Goal: Task Accomplishment & Management: Manage account settings

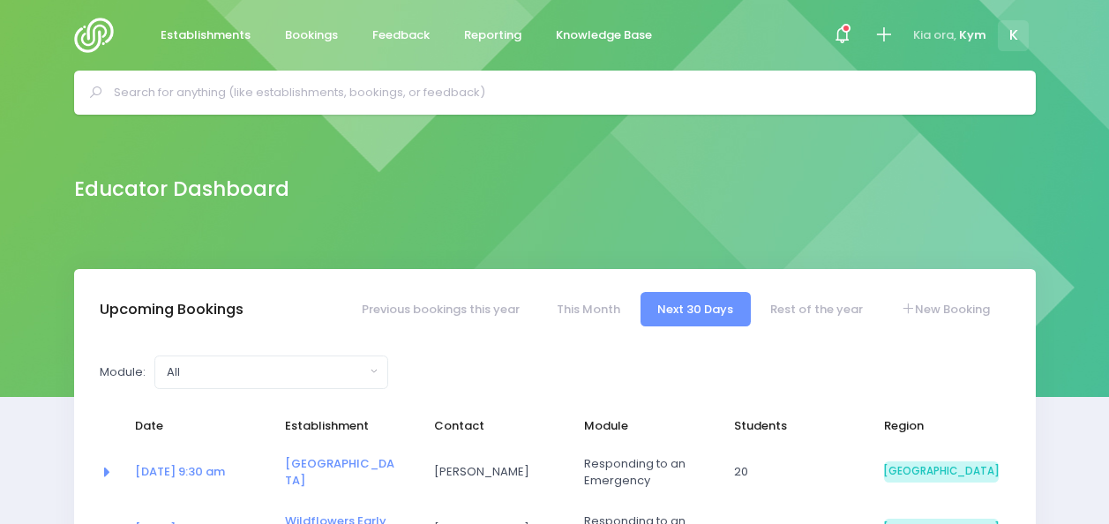
select select "5"
click at [840, 34] on span at bounding box center [842, 36] width 4 height 4
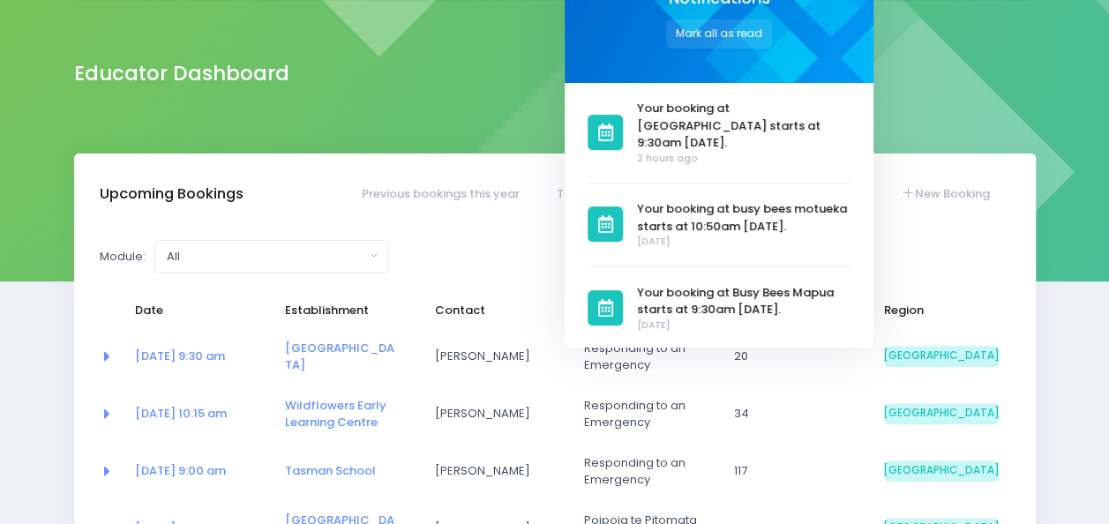
scroll to position [116, 0]
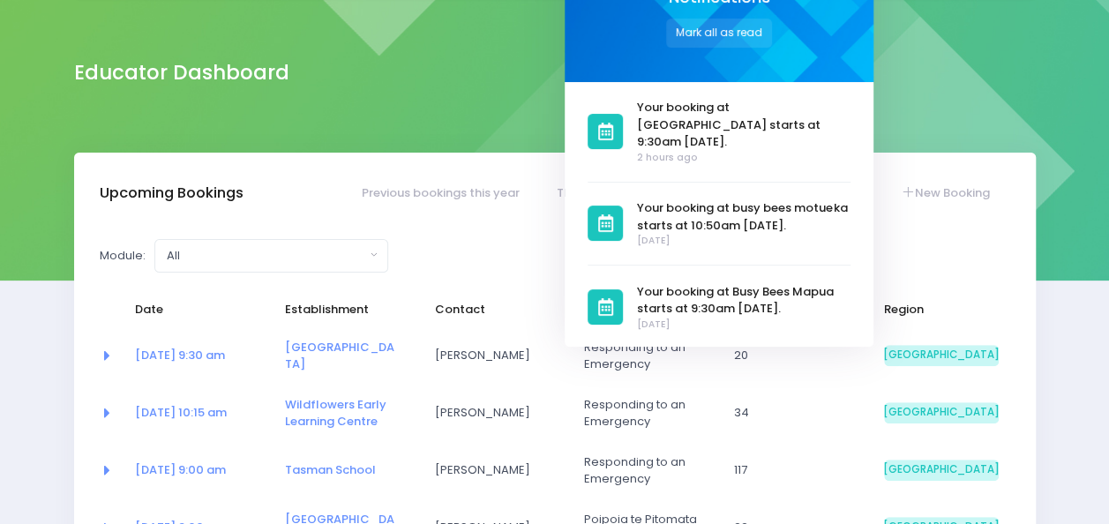
click at [360, 107] on div "Educator Dashboard" at bounding box center [554, 75] width 1109 height 154
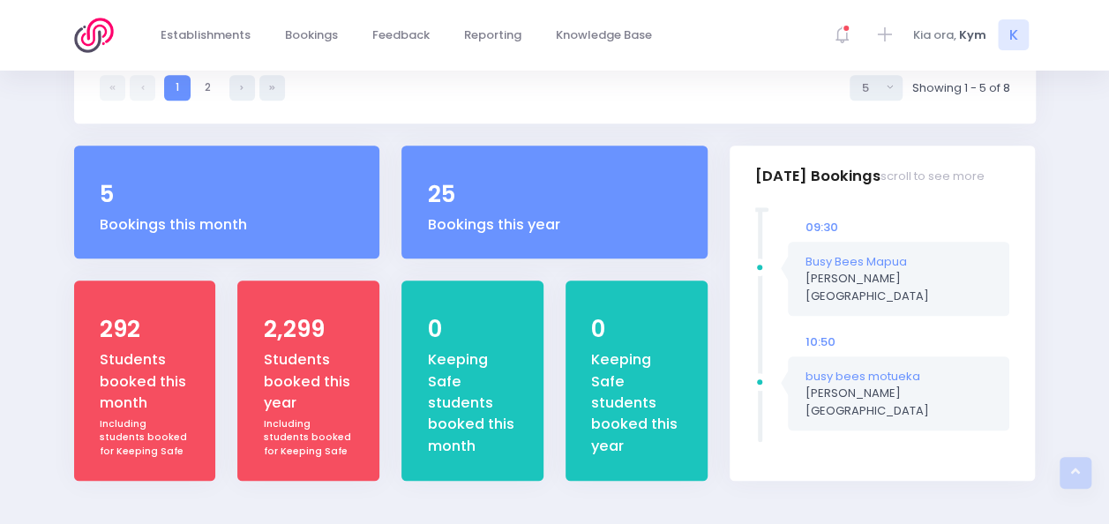
scroll to position [650, 0]
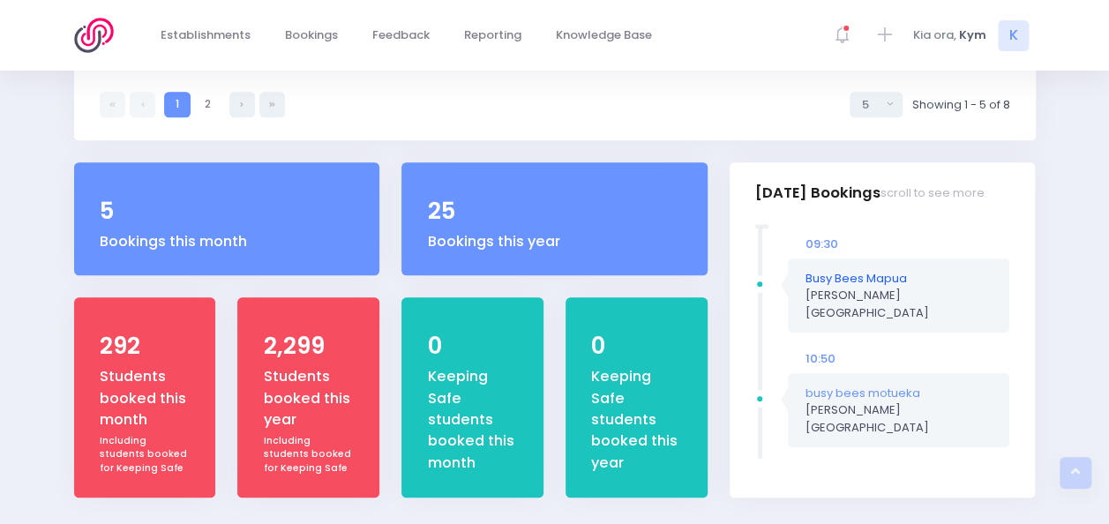
click at [854, 280] on link "Busy Bees Mapua" at bounding box center [856, 278] width 101 height 17
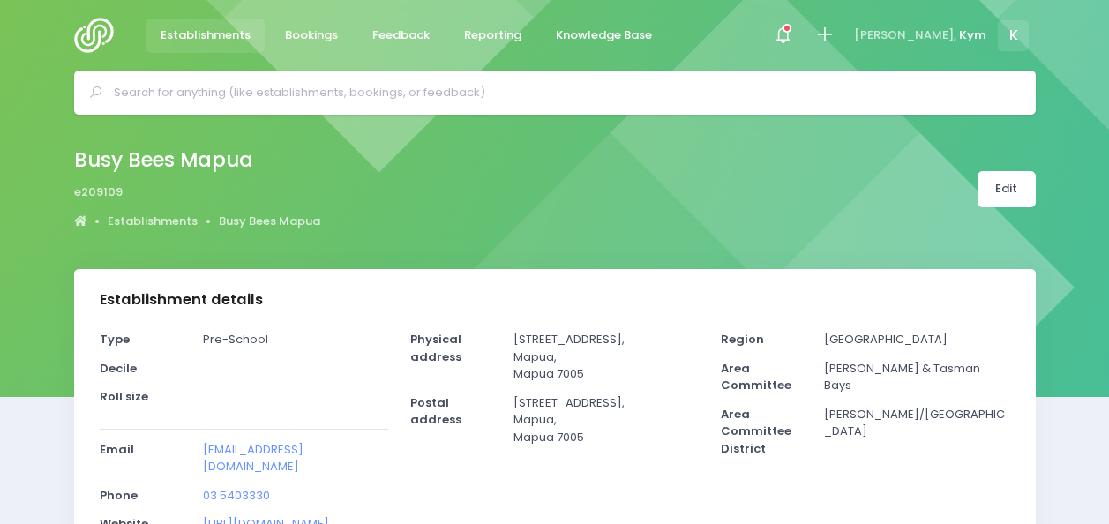
select select "5"
click at [1013, 182] on link "Edit" at bounding box center [1007, 189] width 58 height 36
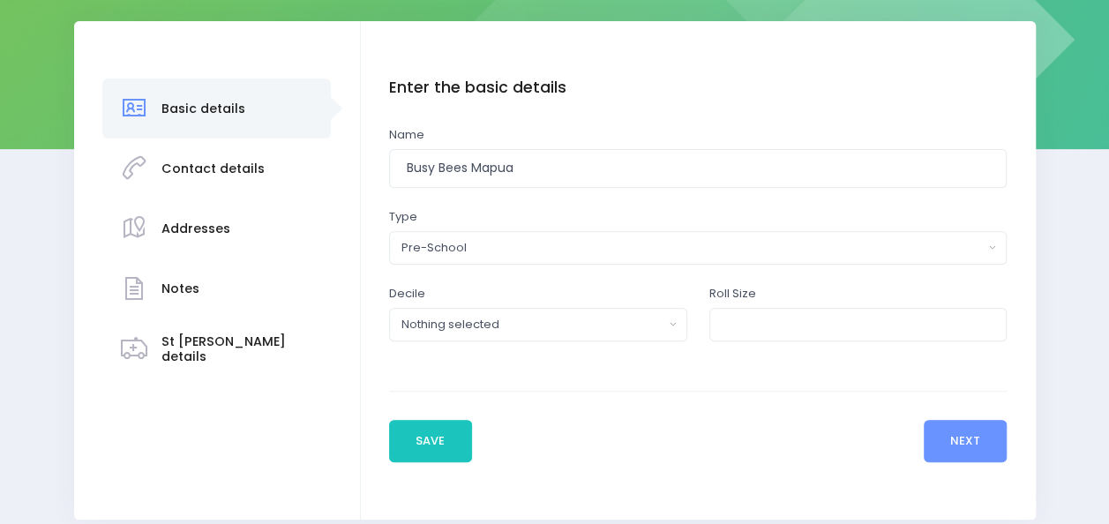
scroll to position [247, 0]
click at [957, 445] on button "Next" at bounding box center [966, 442] width 84 height 42
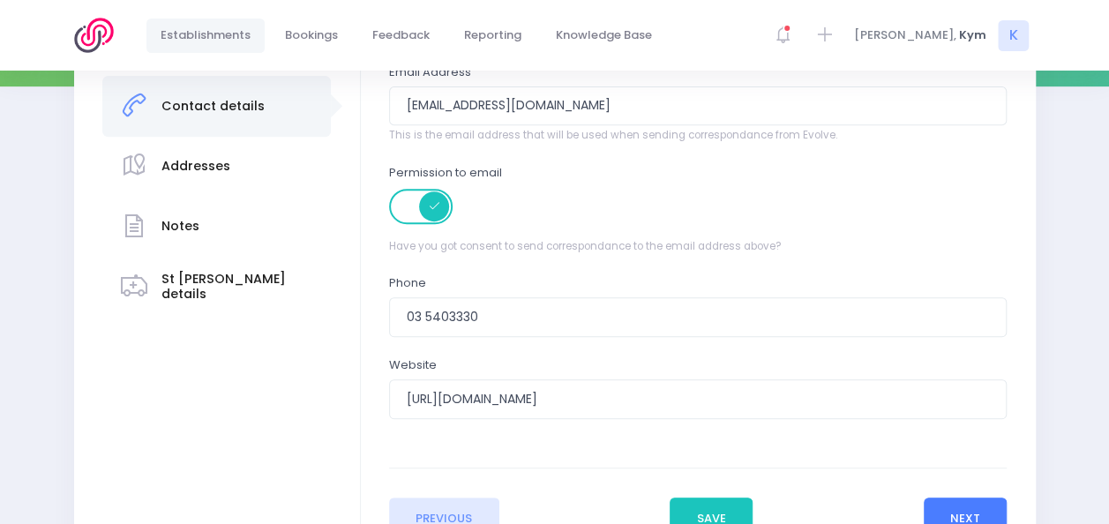
scroll to position [420, 0]
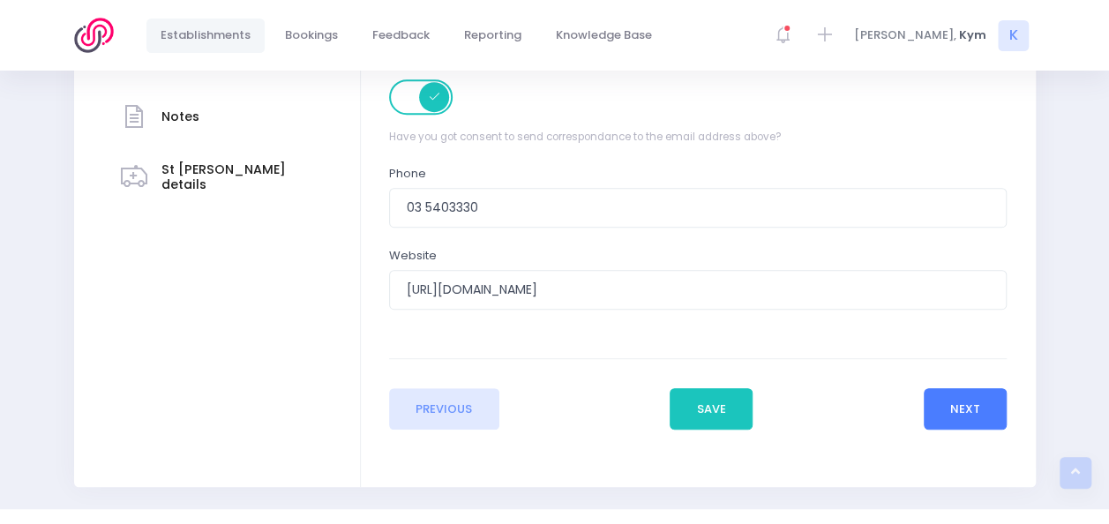
click at [974, 414] on button "Next" at bounding box center [966, 409] width 84 height 42
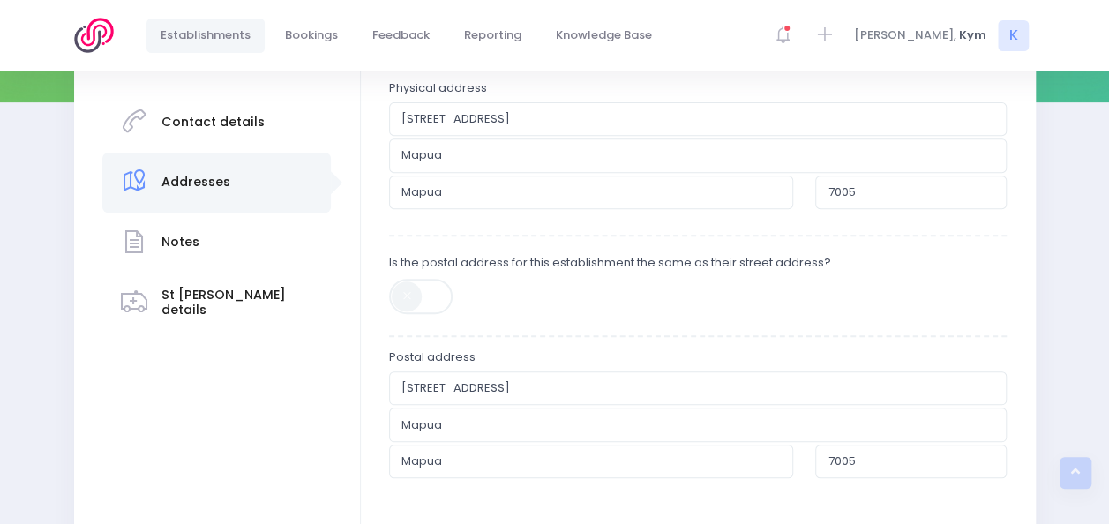
scroll to position [505, 0]
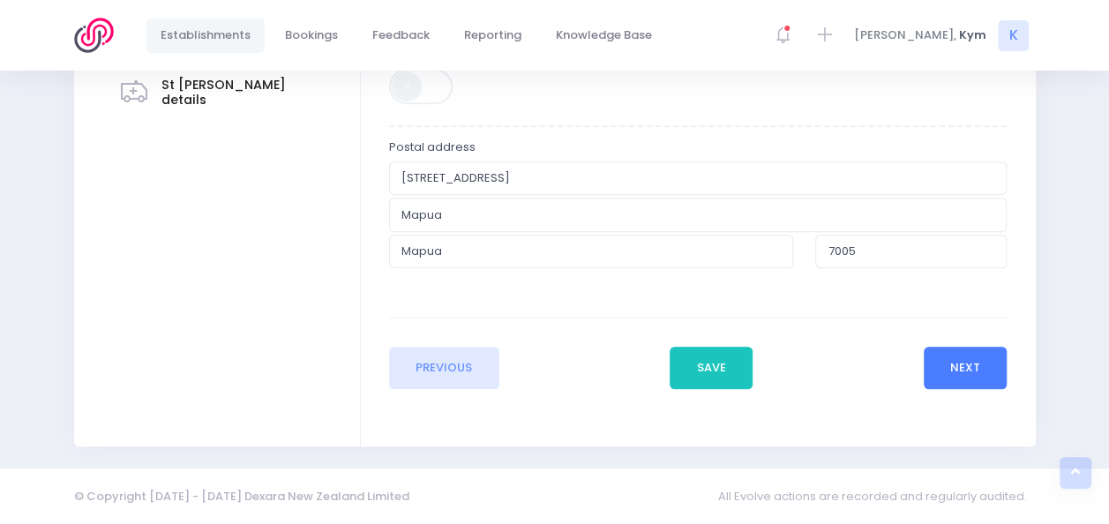
click at [972, 380] on button "Next" at bounding box center [966, 368] width 84 height 42
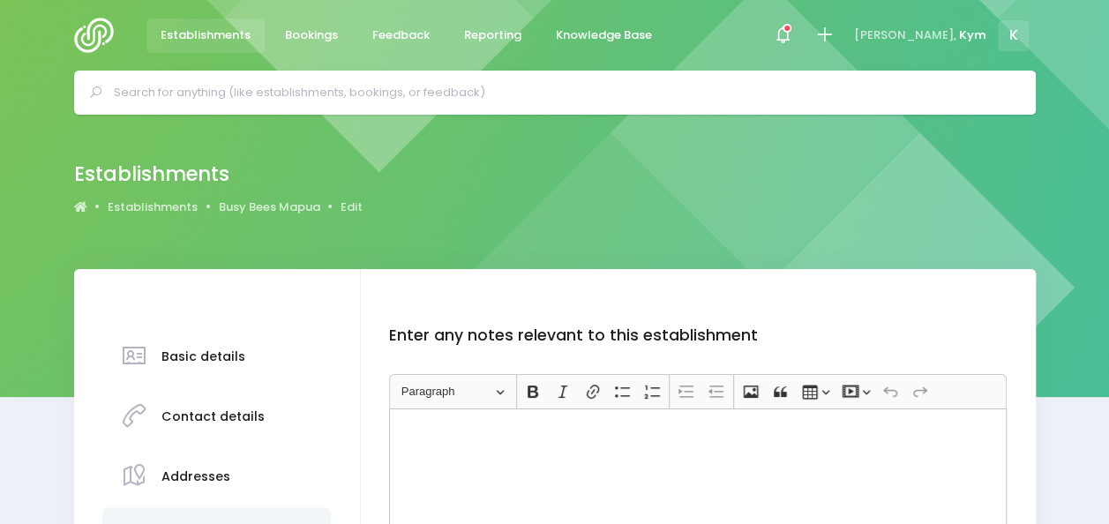
scroll to position [272, 0]
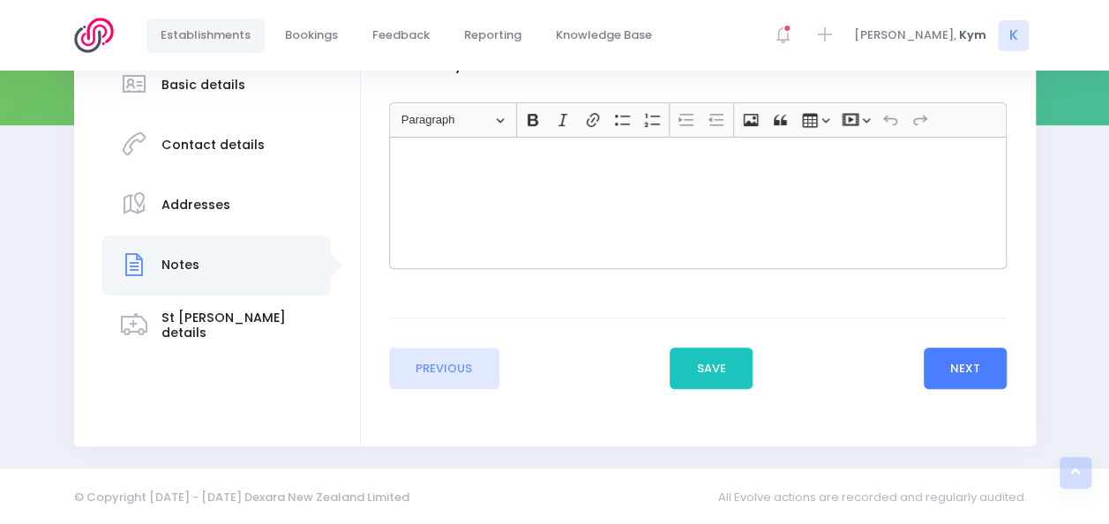
click at [969, 355] on button "Next" at bounding box center [966, 369] width 84 height 42
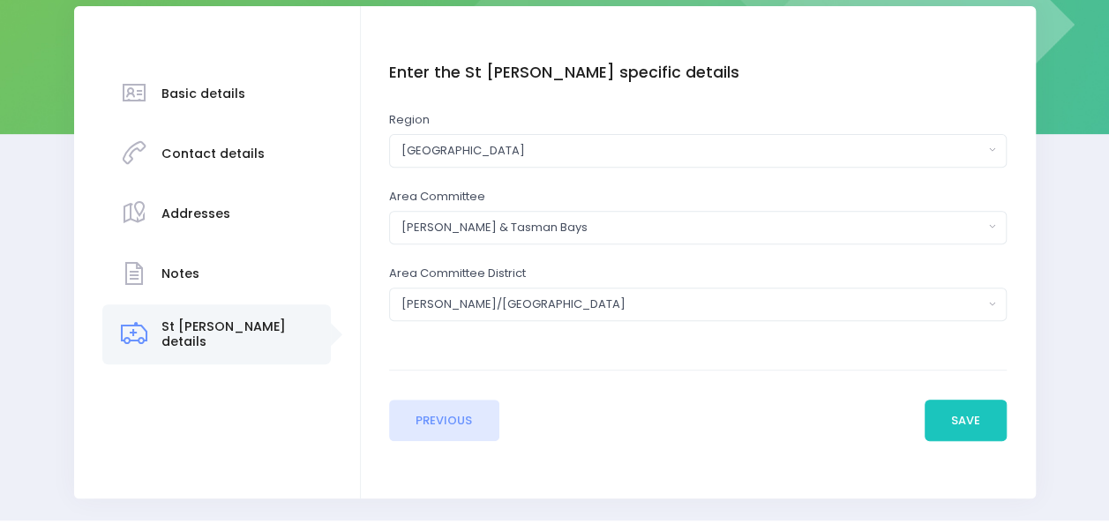
scroll to position [264, 0]
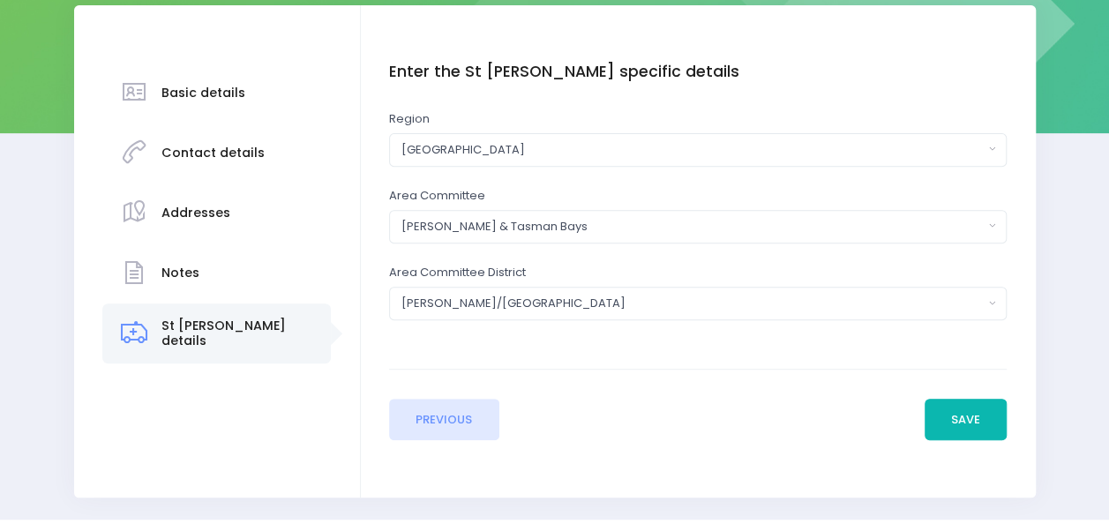
click at [966, 412] on button "Save" at bounding box center [966, 420] width 83 height 42
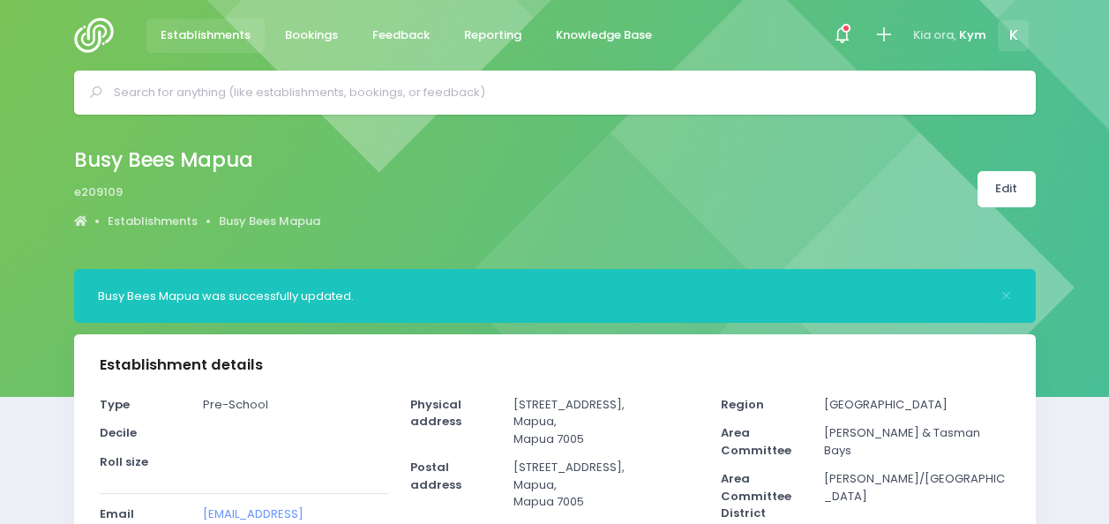
select select "5"
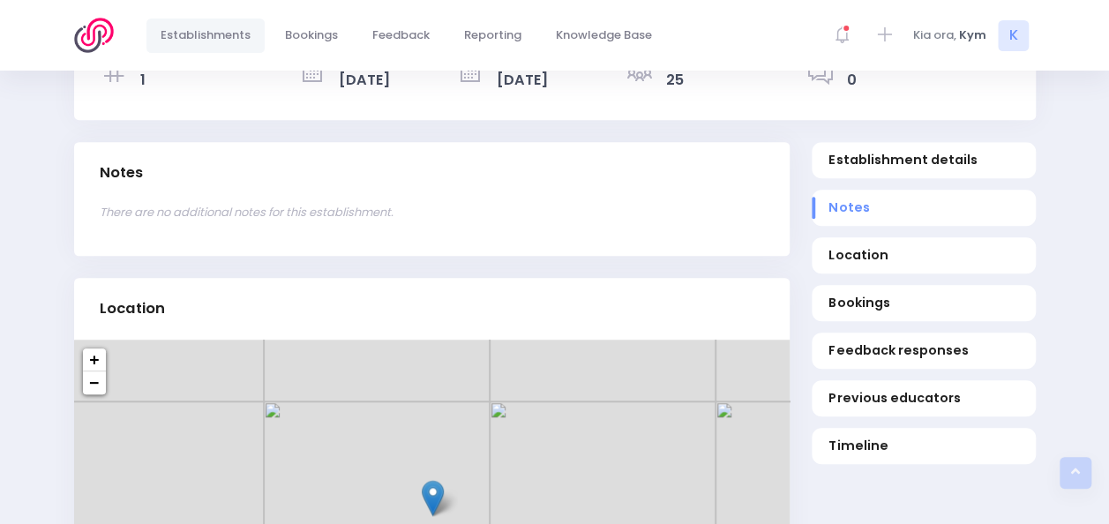
scroll to position [603, 0]
click at [833, 286] on link "Bookings" at bounding box center [924, 304] width 224 height 36
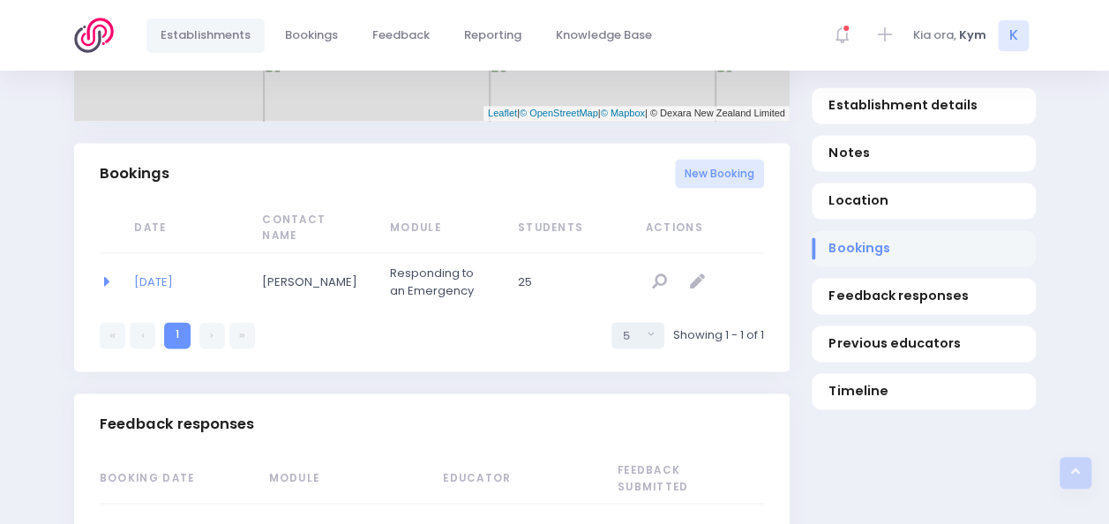
scroll to position [1212, 0]
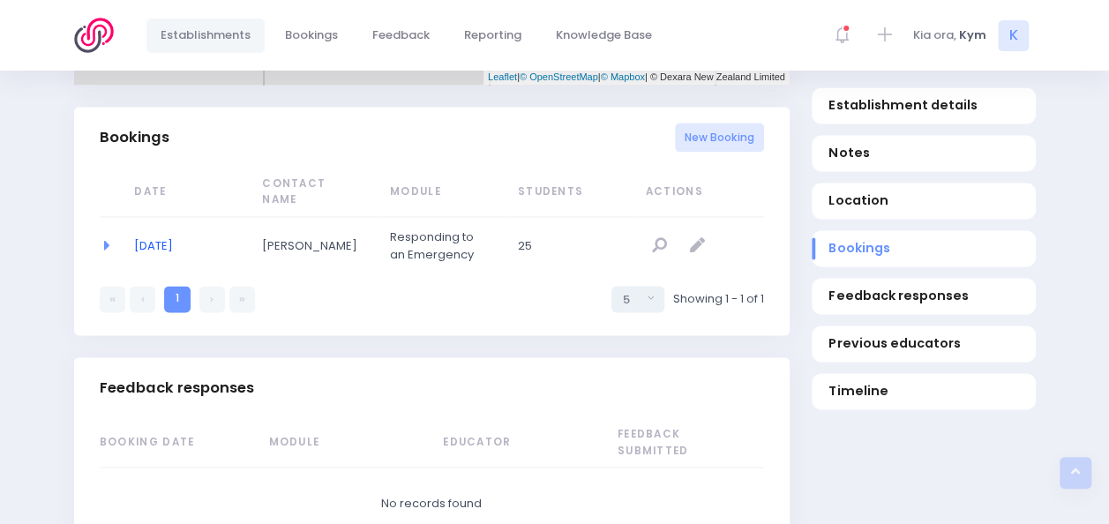
click at [173, 237] on link "22/09/2025" at bounding box center [153, 245] width 39 height 17
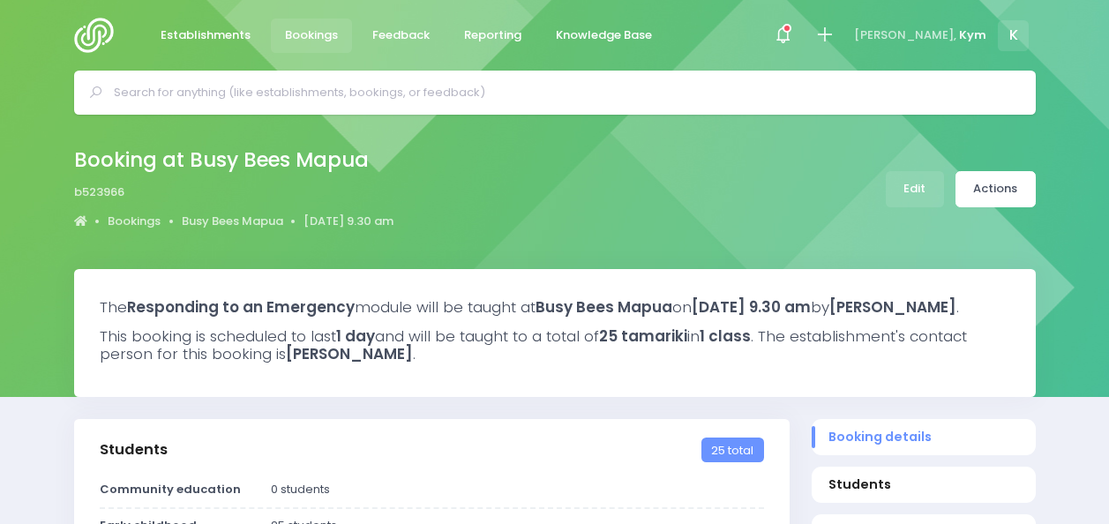
select select "5"
click at [1005, 179] on link "Actions" at bounding box center [996, 189] width 80 height 36
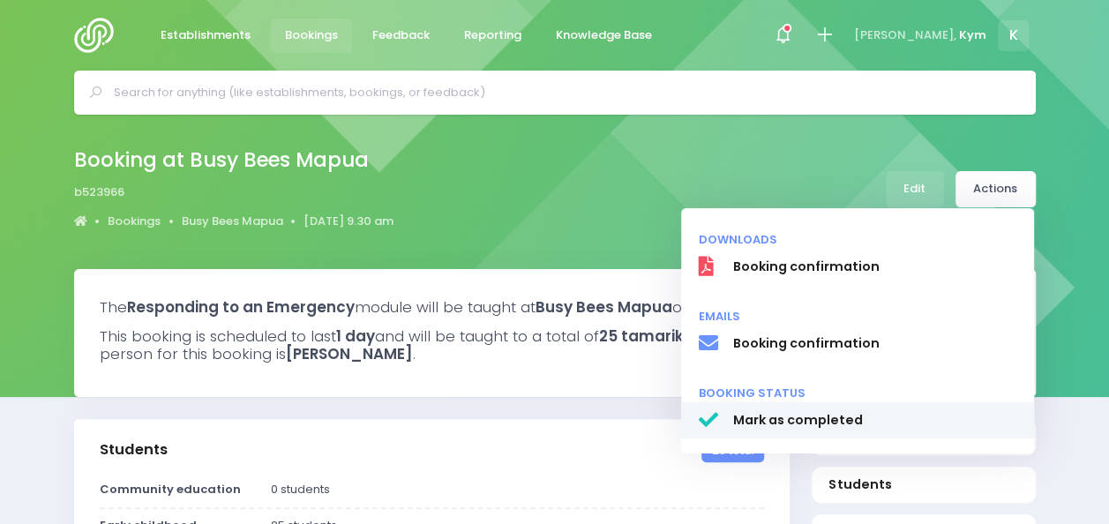
click at [810, 416] on span "Mark as completed" at bounding box center [874, 420] width 284 height 19
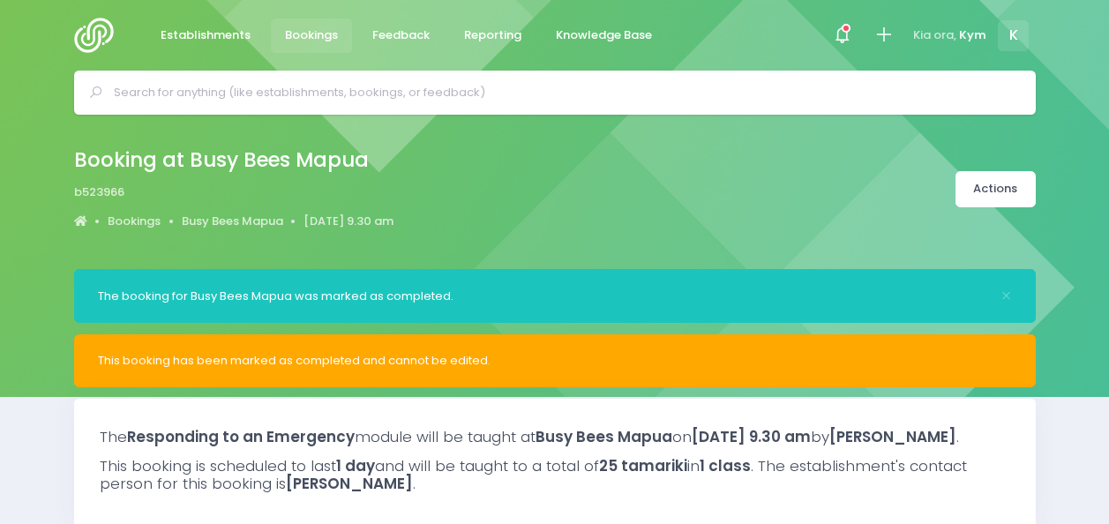
select select "5"
click at [230, 30] on span "Establishments" at bounding box center [206, 35] width 90 height 18
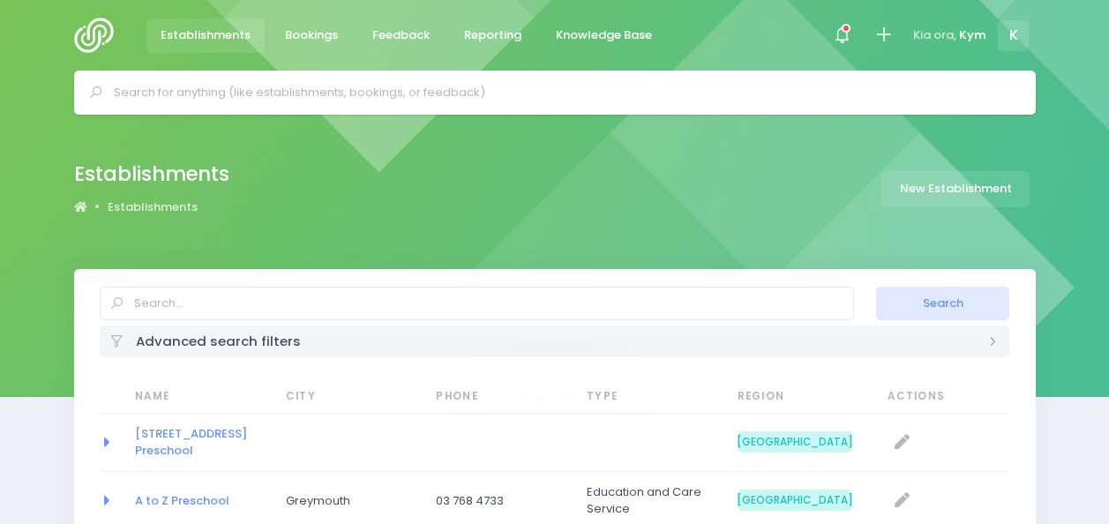
select select "20"
click at [841, 34] on span at bounding box center [842, 36] width 4 height 4
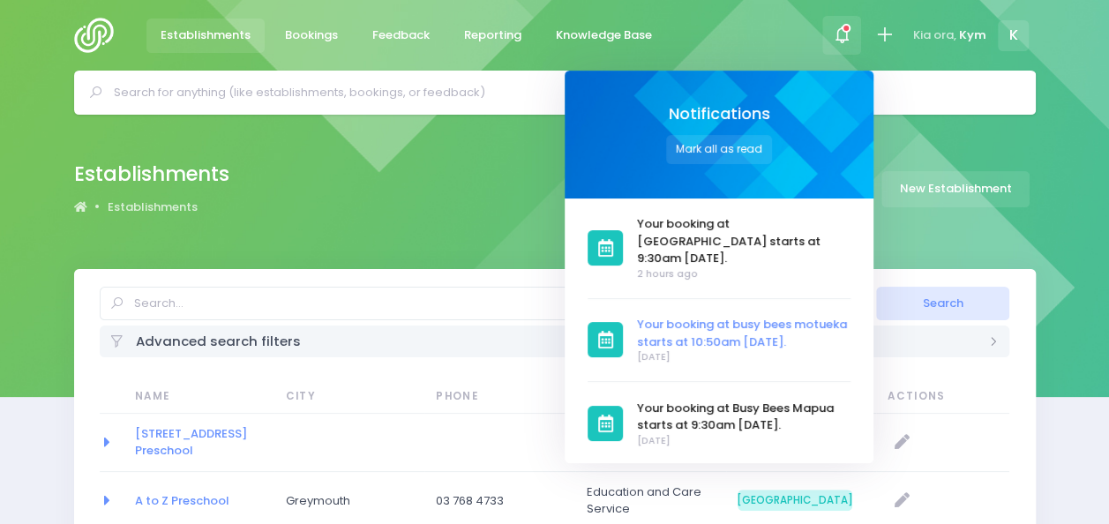
click at [729, 316] on span "Your booking at busy bees motueka starts at 10:50am [DATE]." at bounding box center [744, 333] width 214 height 34
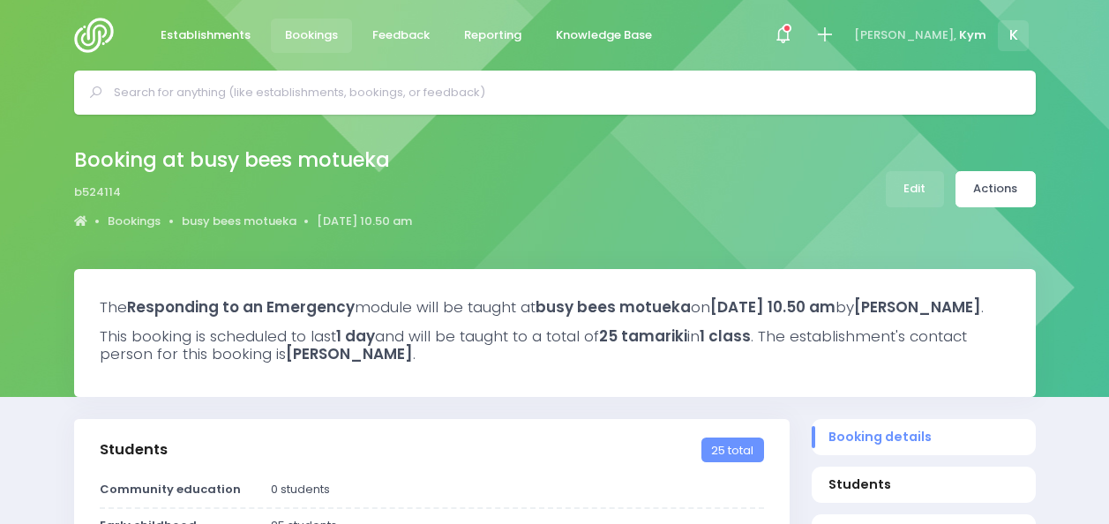
select select "5"
click at [986, 191] on link "Actions" at bounding box center [996, 189] width 80 height 36
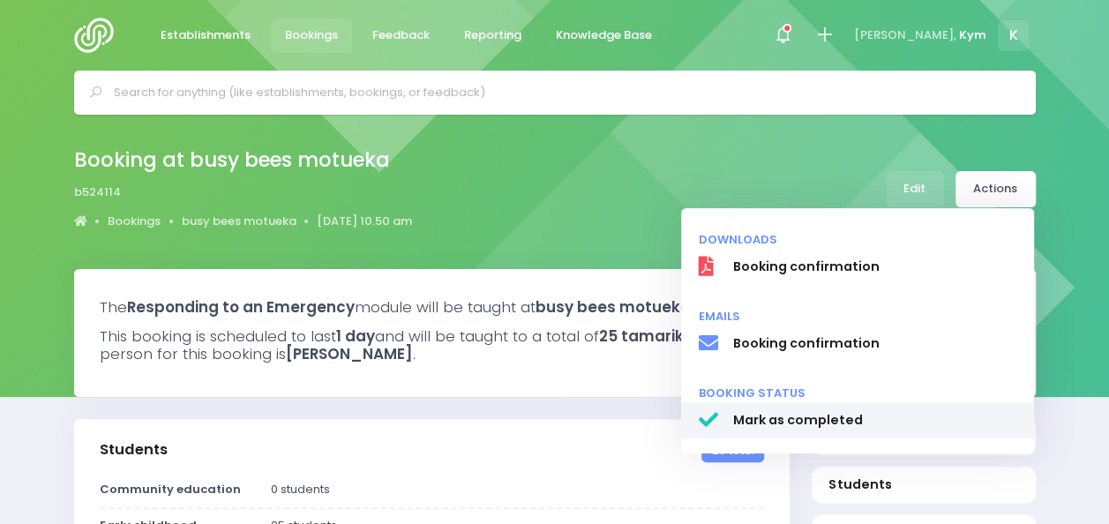
click at [808, 426] on span "Mark as completed" at bounding box center [874, 420] width 284 height 19
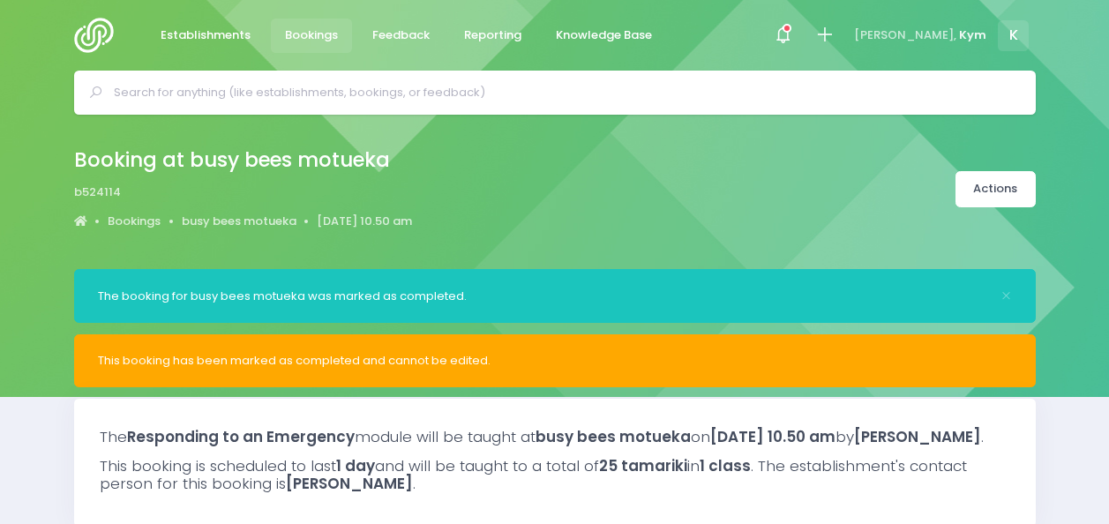
select select "5"
click at [791, 30] on icon at bounding box center [787, 28] width 9 height 9
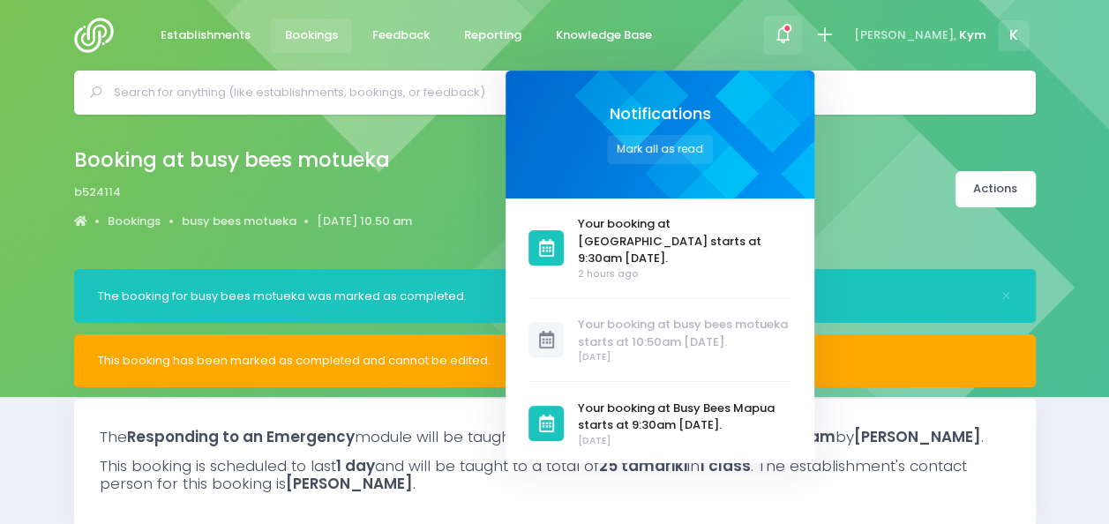
click at [1068, 86] on div at bounding box center [554, 93] width 1109 height 44
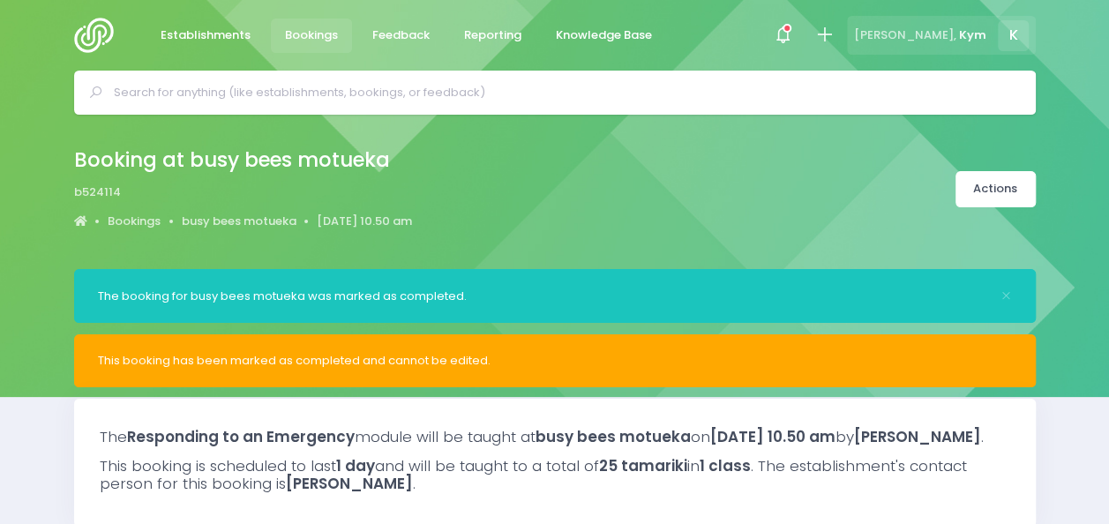
click at [997, 35] on div "[PERSON_NAME], Kym K" at bounding box center [941, 36] width 188 height 40
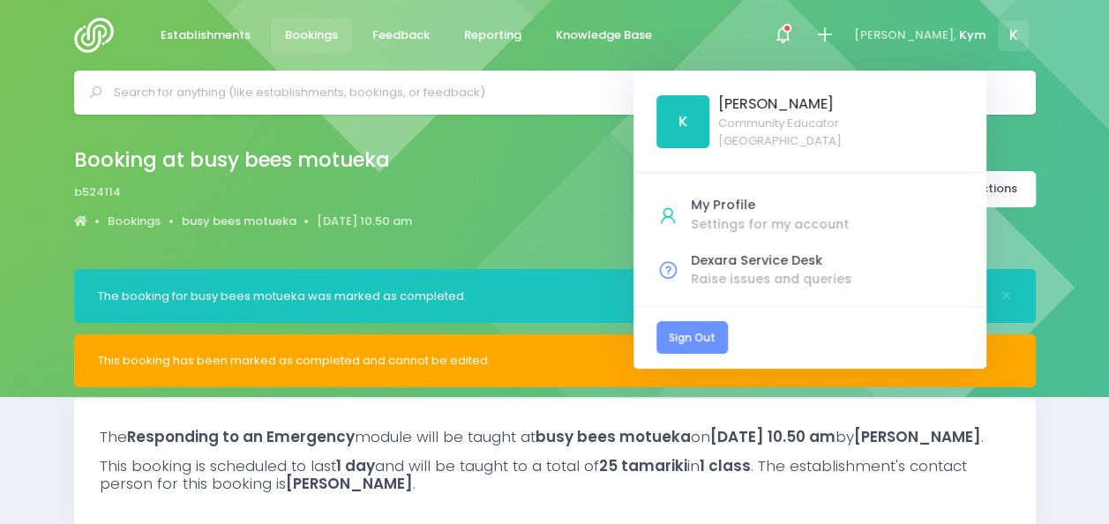
click at [728, 334] on link "Sign Out" at bounding box center [691, 337] width 71 height 33
